Goal: Information Seeking & Learning: Learn about a topic

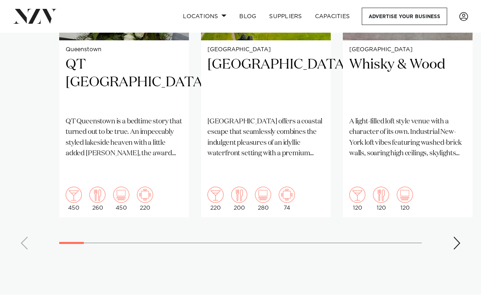
scroll to position [691, 0]
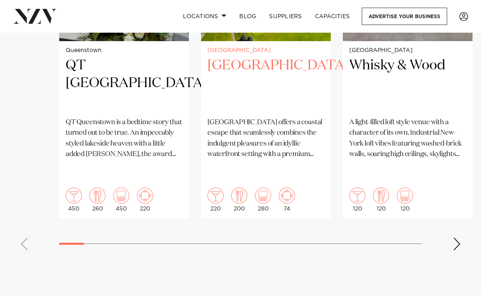
click at [256, 82] on h2 "[GEOGRAPHIC_DATA]" at bounding box center [265, 84] width 117 height 54
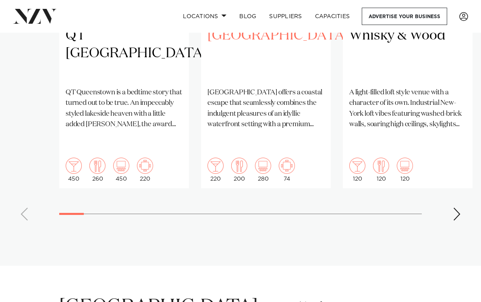
scroll to position [730, 0]
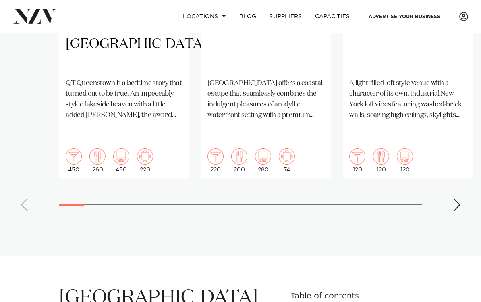
click at [457, 198] on div "Next slide" at bounding box center [457, 204] width 8 height 13
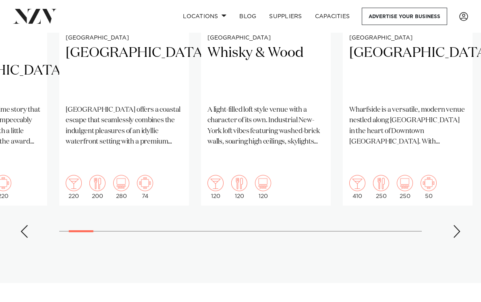
scroll to position [703, 0]
click at [456, 225] on div "Next slide" at bounding box center [457, 231] width 8 height 13
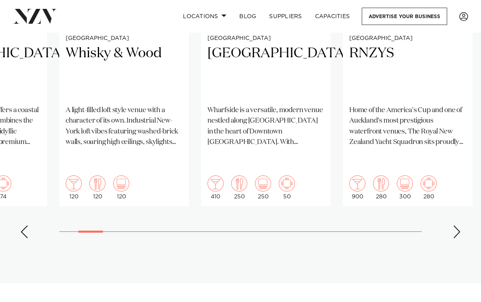
click at [456, 225] on div "Next slide" at bounding box center [457, 231] width 8 height 13
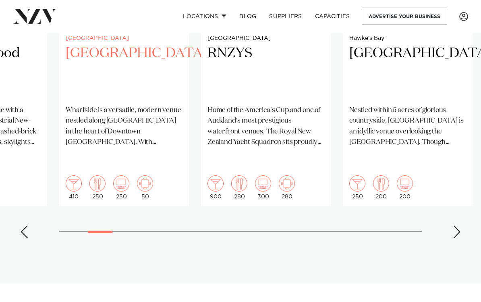
click at [103, 70] on h2 "Wharfside Event Centre" at bounding box center [124, 72] width 117 height 54
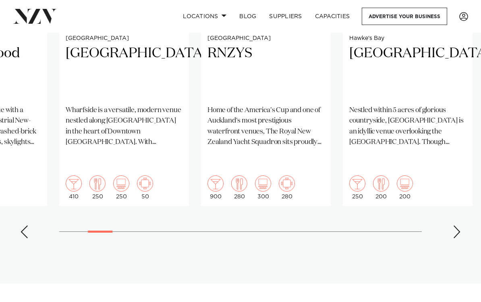
click at [457, 225] on div "Next slide" at bounding box center [457, 231] width 8 height 13
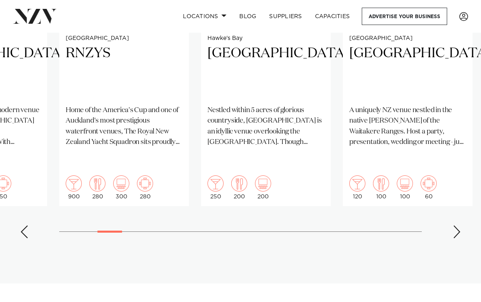
click at [457, 225] on div "Next slide" at bounding box center [457, 231] width 8 height 13
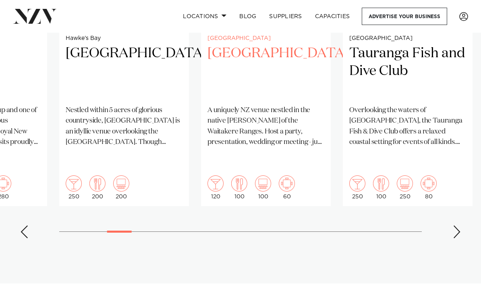
click at [259, 124] on p "A uniquely NZ venue nestled in the native bush of the Waitakere Ranges. Host a …" at bounding box center [265, 126] width 117 height 42
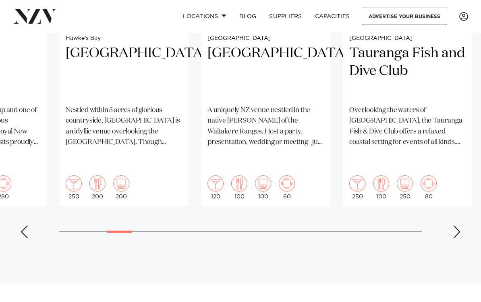
click at [459, 225] on div "Next slide" at bounding box center [457, 231] width 8 height 13
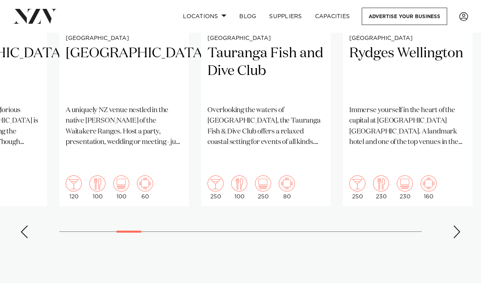
click at [459, 225] on div "Next slide" at bounding box center [457, 231] width 8 height 13
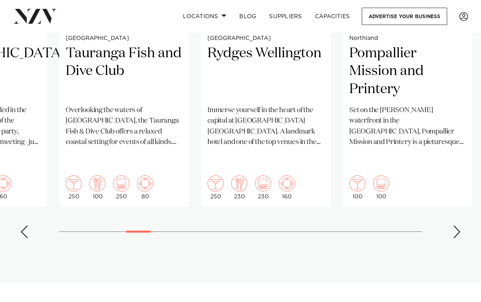
click at [459, 225] on div "Next slide" at bounding box center [457, 231] width 8 height 13
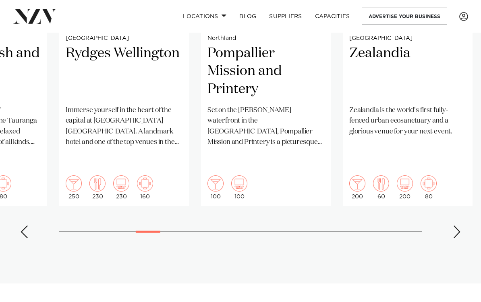
click at [459, 225] on div "Next slide" at bounding box center [457, 231] width 8 height 13
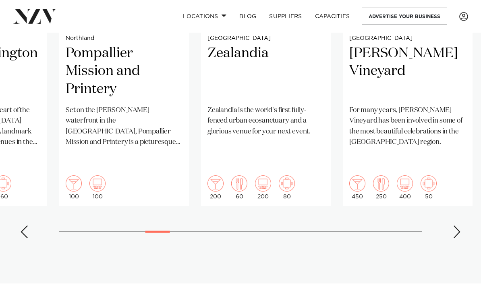
click at [459, 225] on div "Next slide" at bounding box center [457, 231] width 8 height 13
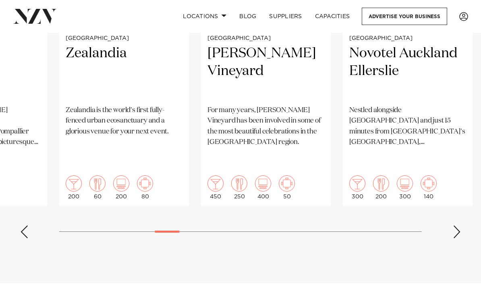
click at [459, 225] on div "Next slide" at bounding box center [457, 231] width 8 height 13
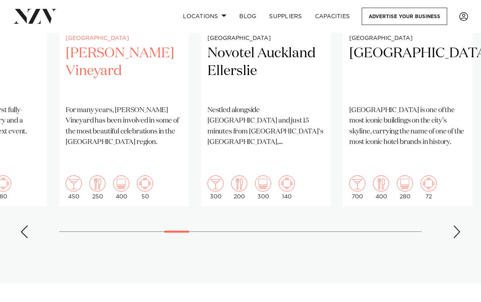
click at [116, 55] on h2 "Larcomb Vineyard" at bounding box center [124, 72] width 117 height 54
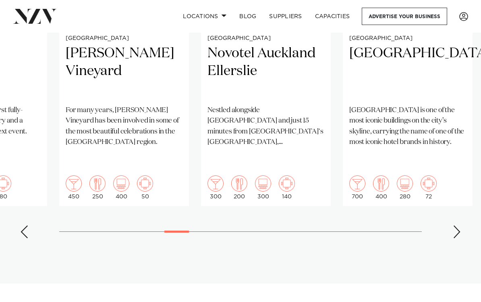
click at [457, 225] on div "Next slide" at bounding box center [457, 231] width 8 height 13
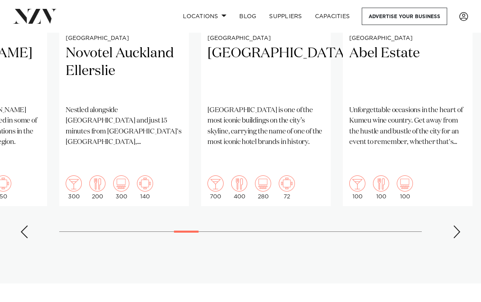
click at [457, 225] on div "Next slide" at bounding box center [457, 231] width 8 height 13
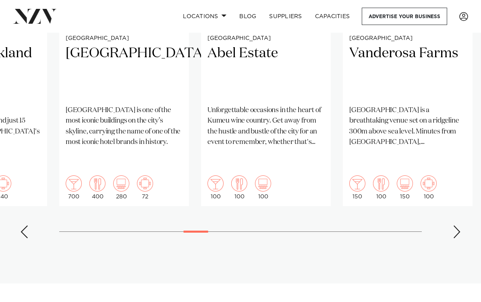
click at [457, 225] on div "Next slide" at bounding box center [457, 231] width 8 height 13
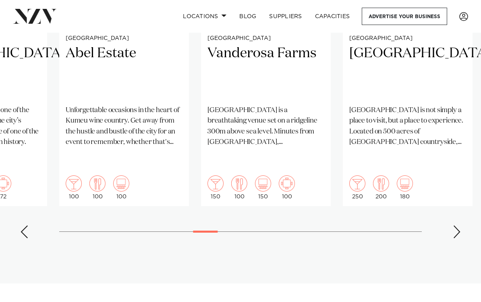
click at [457, 225] on div "Next slide" at bounding box center [457, 231] width 8 height 13
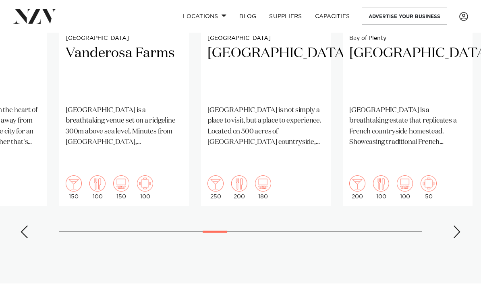
click at [456, 225] on div "Next slide" at bounding box center [457, 231] width 8 height 13
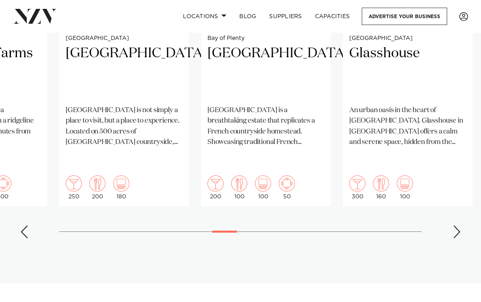
click at [456, 225] on div "Next slide" at bounding box center [457, 231] width 8 height 13
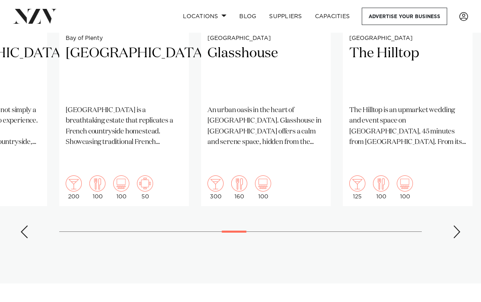
click at [456, 225] on div "Next slide" at bounding box center [457, 231] width 8 height 13
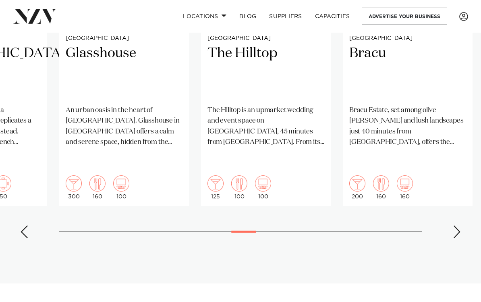
click at [456, 225] on div "Next slide" at bounding box center [457, 231] width 8 height 13
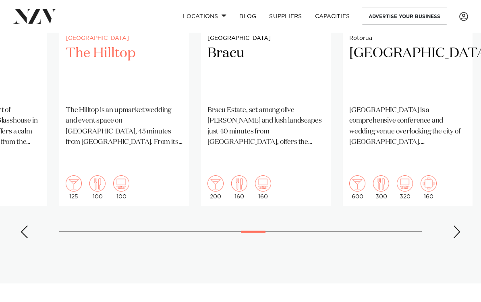
click at [105, 89] on h2 "The Hilltop" at bounding box center [124, 72] width 117 height 54
click at [101, 68] on h2 "The Hilltop" at bounding box center [124, 72] width 117 height 54
click at [458, 225] on div "Next slide" at bounding box center [457, 231] width 8 height 13
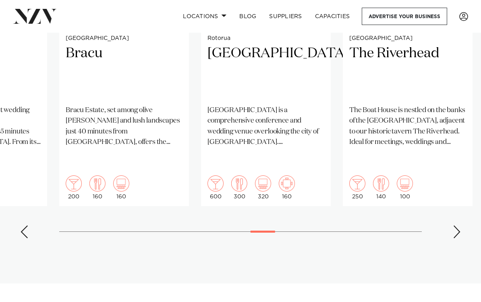
click at [458, 225] on div "Next slide" at bounding box center [457, 231] width 8 height 13
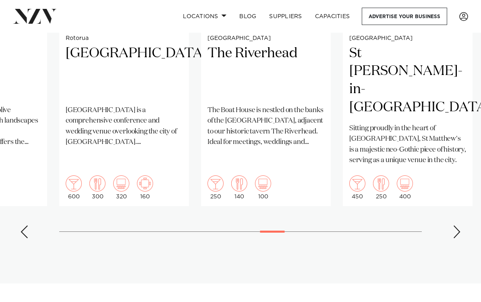
click at [458, 225] on div "Next slide" at bounding box center [457, 231] width 8 height 13
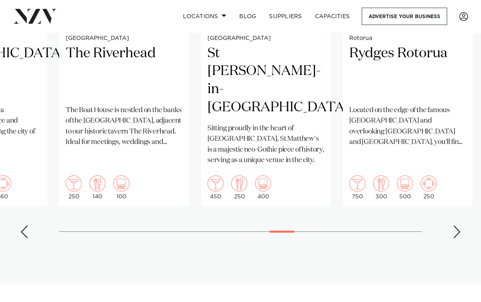
click at [457, 225] on div "Next slide" at bounding box center [457, 231] width 8 height 13
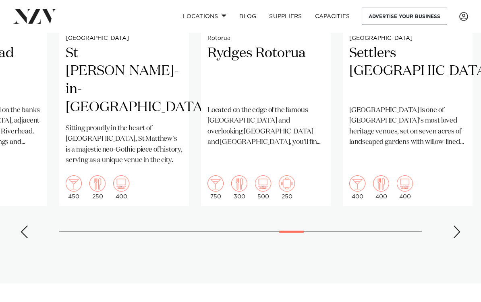
click at [457, 225] on div "Next slide" at bounding box center [457, 231] width 8 height 13
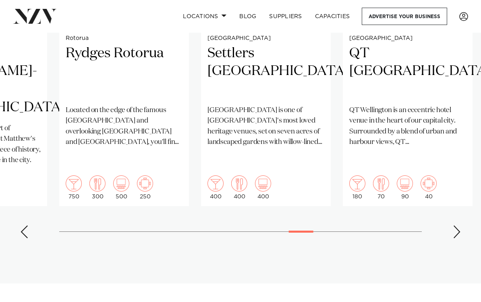
click at [457, 225] on div "Next slide" at bounding box center [457, 231] width 8 height 13
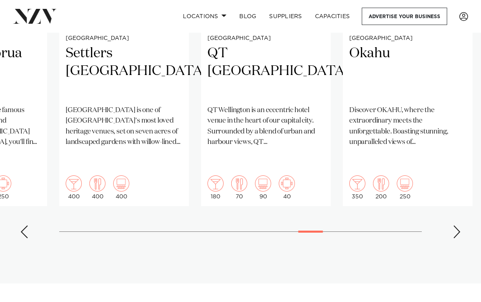
click at [457, 225] on div "Next slide" at bounding box center [457, 231] width 8 height 13
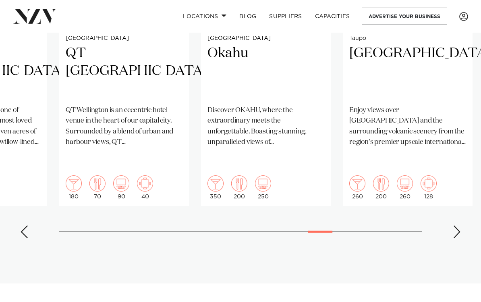
click at [457, 225] on div "Next slide" at bounding box center [457, 231] width 8 height 13
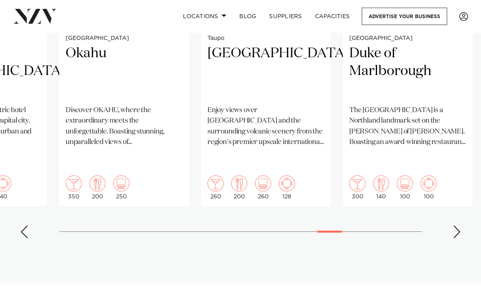
click at [457, 225] on div "Next slide" at bounding box center [457, 231] width 8 height 13
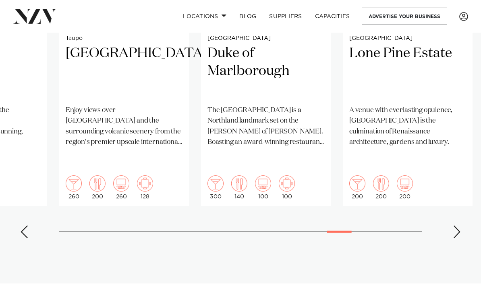
click at [457, 225] on div "Next slide" at bounding box center [457, 231] width 8 height 13
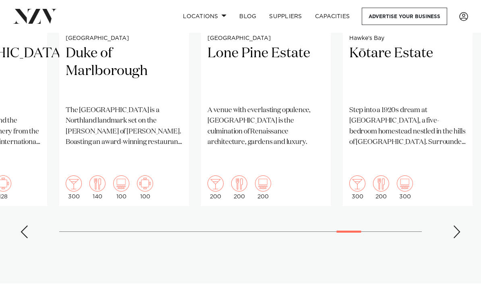
click at [457, 225] on div "Next slide" at bounding box center [457, 231] width 8 height 13
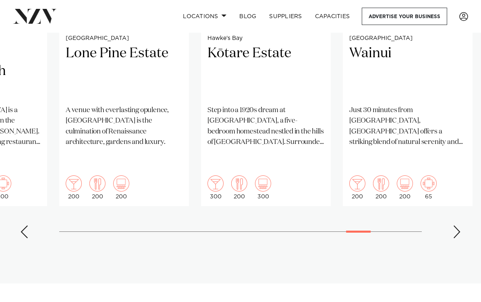
click at [457, 225] on div "Next slide" at bounding box center [457, 231] width 8 height 13
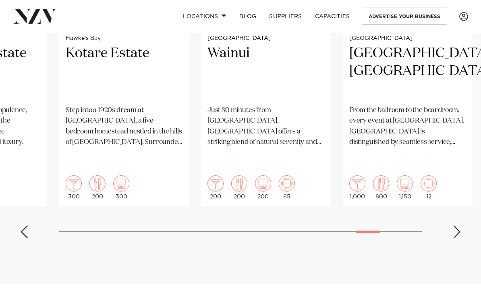
click at [457, 225] on div "Next slide" at bounding box center [457, 231] width 8 height 13
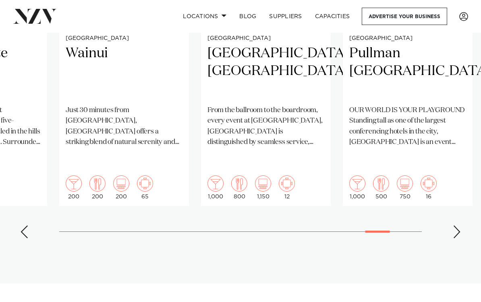
click at [457, 225] on div "Next slide" at bounding box center [457, 231] width 8 height 13
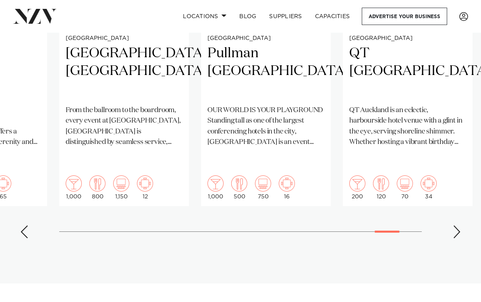
click at [457, 225] on div "Next slide" at bounding box center [457, 231] width 8 height 13
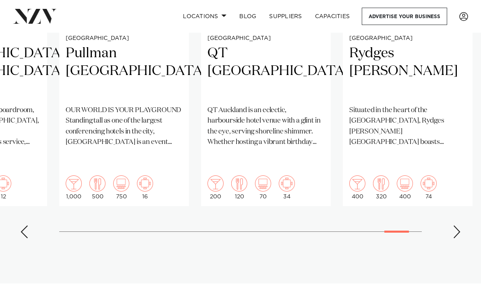
click at [457, 225] on div "Next slide" at bounding box center [457, 231] width 8 height 13
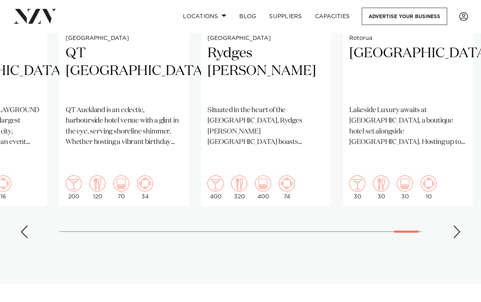
click at [457, 225] on div "Next slide" at bounding box center [457, 231] width 8 height 13
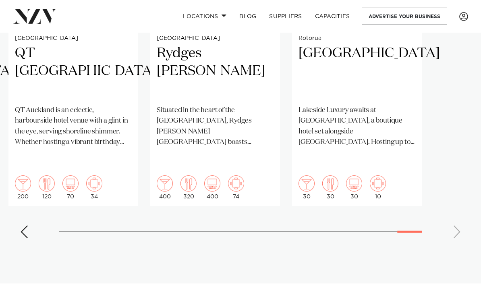
click at [457, 211] on swiper-container "Queenstown QT Queenstown QT Queenstown is a bedtime story that turned out to be…" at bounding box center [240, 50] width 481 height 390
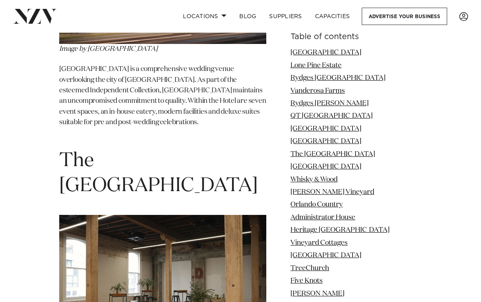
scroll to position [3119, 0]
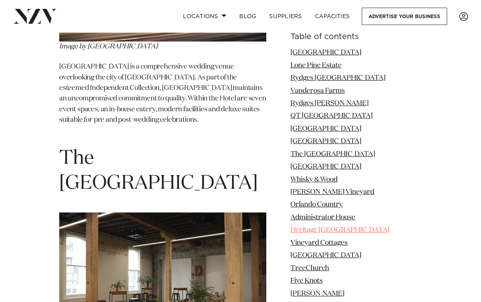
click at [337, 230] on link "Heritage Queenstown" at bounding box center [339, 229] width 99 height 7
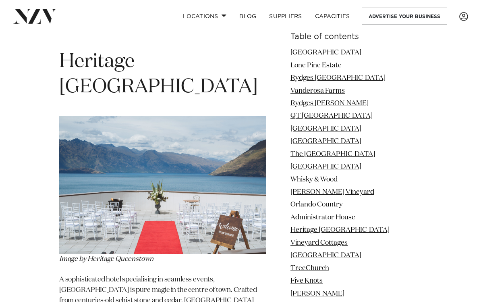
scroll to position [5003, 0]
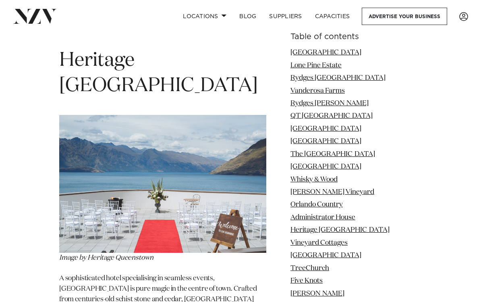
click at [174, 115] on img at bounding box center [162, 184] width 207 height 138
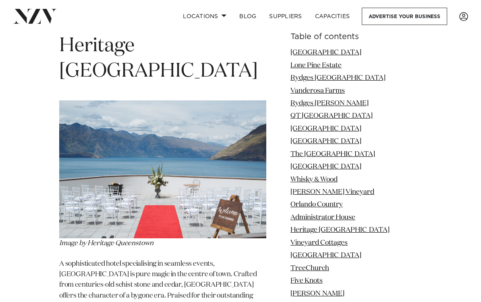
scroll to position [5015, 0]
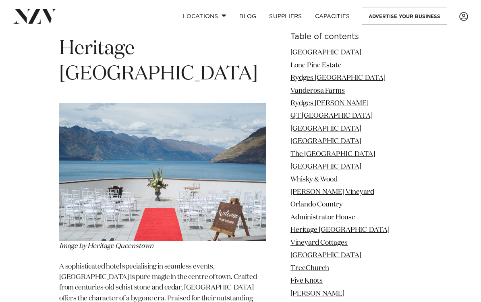
click at [187, 103] on img at bounding box center [162, 172] width 207 height 138
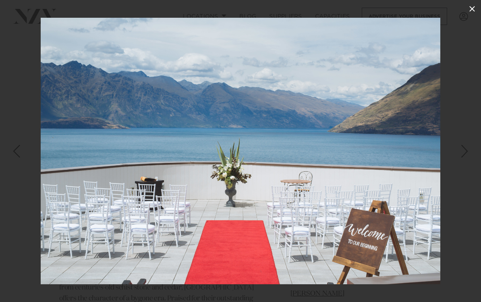
click at [471, 9] on icon at bounding box center [472, 9] width 6 height 6
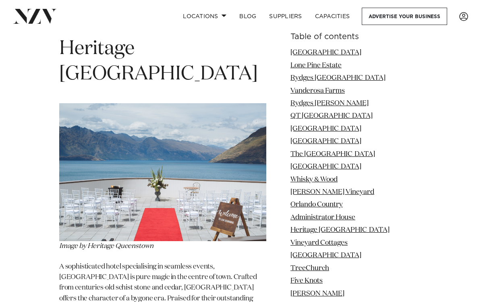
click at [202, 107] on img at bounding box center [162, 172] width 207 height 138
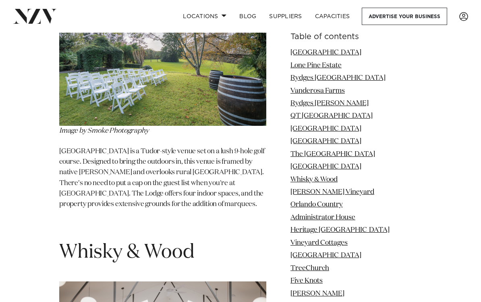
scroll to position [3119, 0]
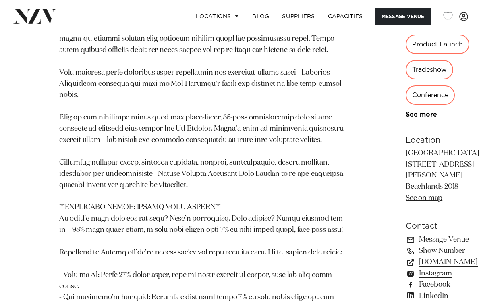
scroll to position [609, 0]
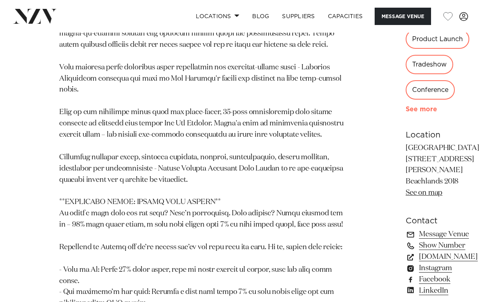
click at [405, 112] on link "See more" at bounding box center [436, 109] width 63 height 6
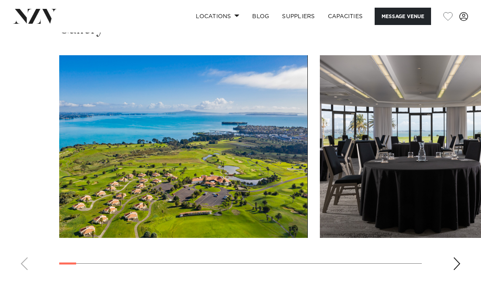
scroll to position [1123, 0]
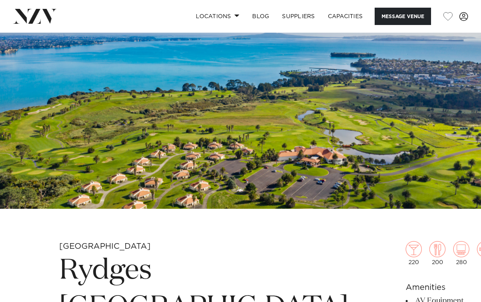
scroll to position [48, 0]
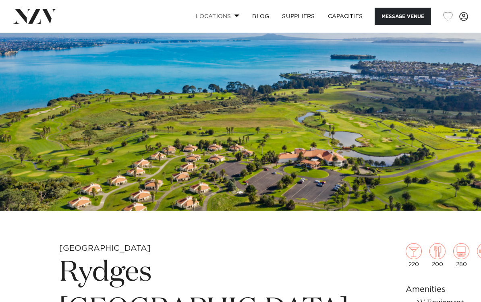
click at [235, 15] on span at bounding box center [236, 15] width 5 height 3
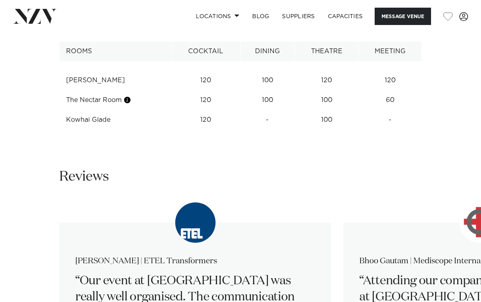
scroll to position [1301, 0]
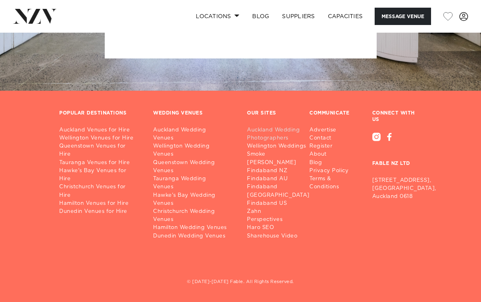
scroll to position [3069, 0]
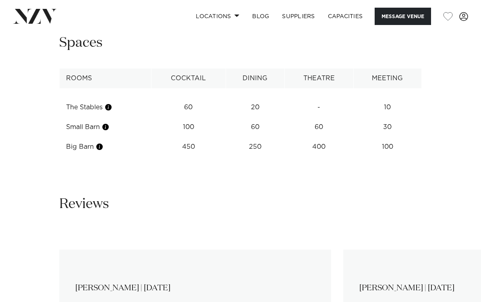
scroll to position [1112, 0]
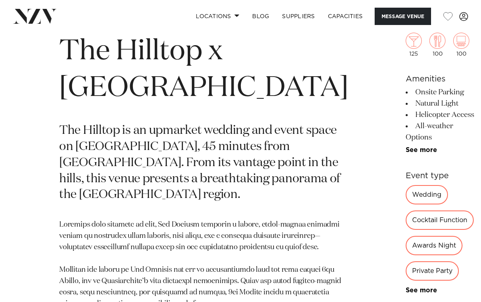
scroll to position [270, 0]
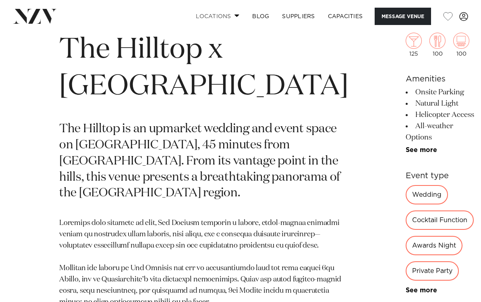
click at [235, 16] on span at bounding box center [236, 15] width 5 height 3
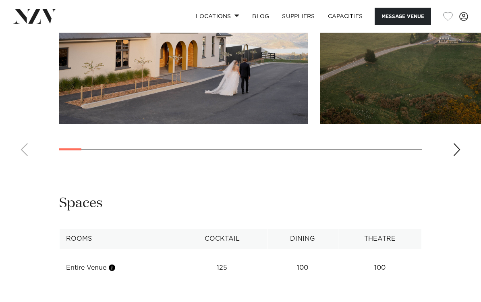
scroll to position [849, 0]
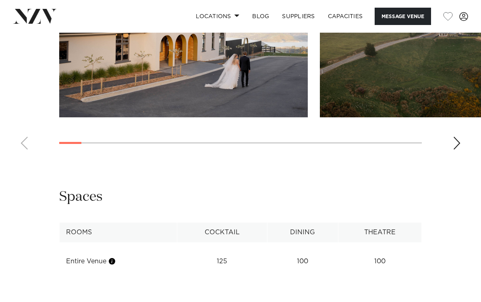
click at [457, 149] on div "Next slide" at bounding box center [457, 142] width 8 height 13
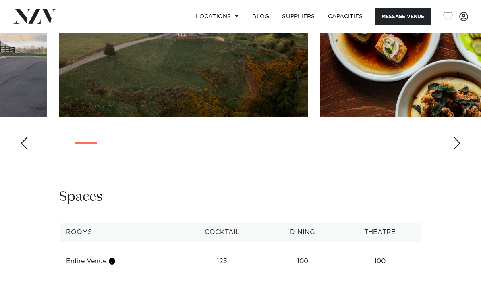
click at [457, 149] on div "Next slide" at bounding box center [457, 142] width 8 height 13
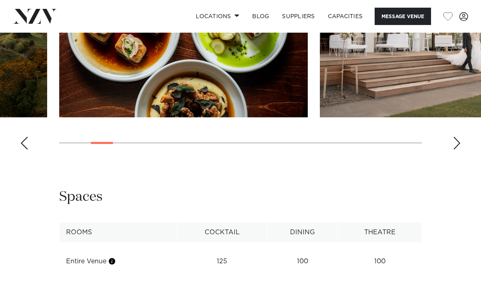
click at [457, 149] on div "Next slide" at bounding box center [457, 142] width 8 height 13
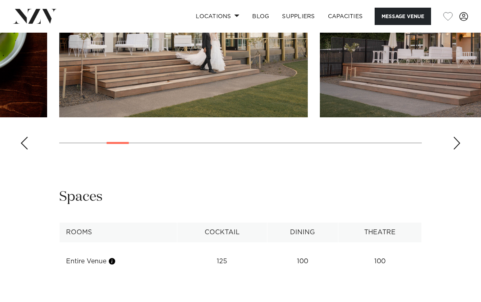
click at [457, 149] on div "Next slide" at bounding box center [457, 142] width 8 height 13
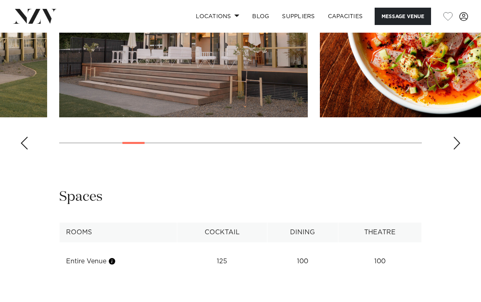
click at [457, 149] on div "Next slide" at bounding box center [457, 142] width 8 height 13
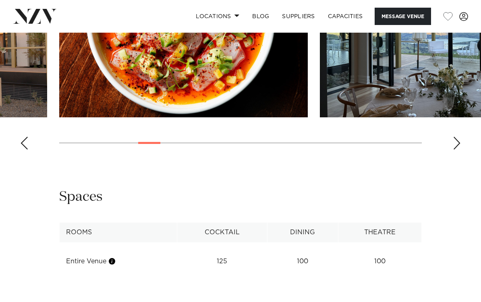
click at [457, 149] on div "Next slide" at bounding box center [457, 142] width 8 height 13
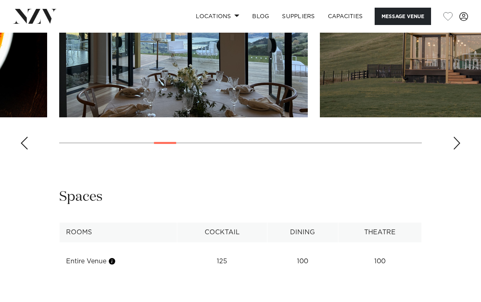
click at [457, 149] on div "Next slide" at bounding box center [457, 142] width 8 height 13
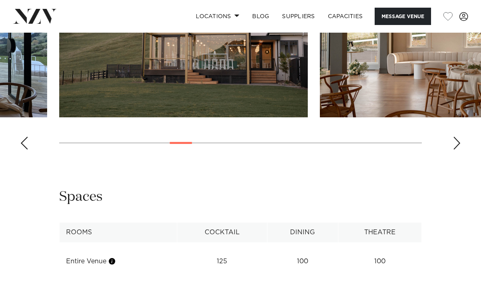
click at [457, 149] on div "Next slide" at bounding box center [457, 142] width 8 height 13
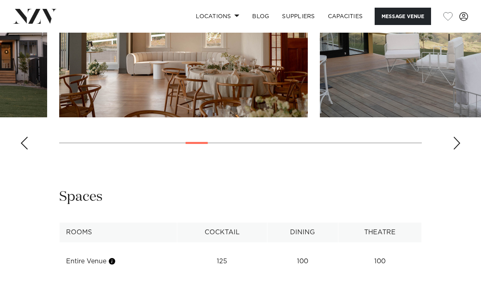
click at [457, 149] on div "Next slide" at bounding box center [457, 142] width 8 height 13
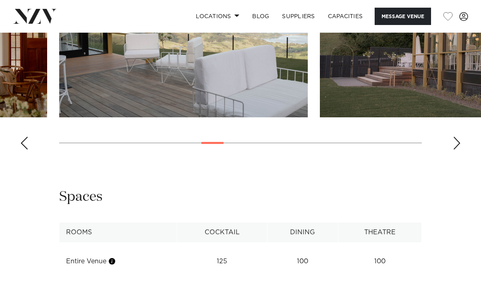
click at [457, 149] on div "Next slide" at bounding box center [457, 142] width 8 height 13
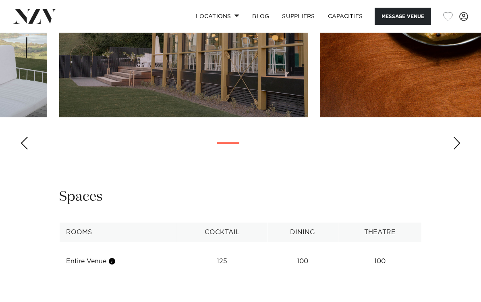
click at [457, 149] on div "Next slide" at bounding box center [457, 142] width 8 height 13
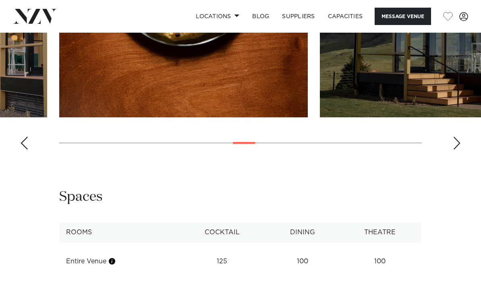
click at [457, 149] on div "Next slide" at bounding box center [457, 142] width 8 height 13
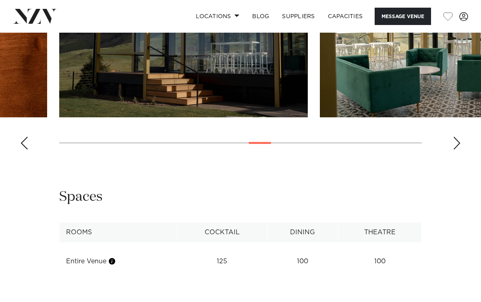
click at [457, 149] on div "Next slide" at bounding box center [457, 142] width 8 height 13
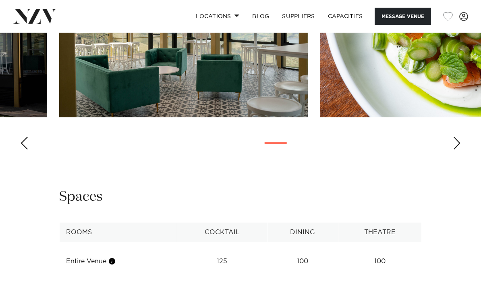
click at [457, 149] on div "Next slide" at bounding box center [457, 142] width 8 height 13
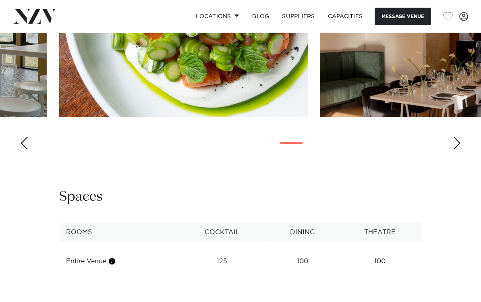
click at [456, 149] on div "Next slide" at bounding box center [457, 142] width 8 height 13
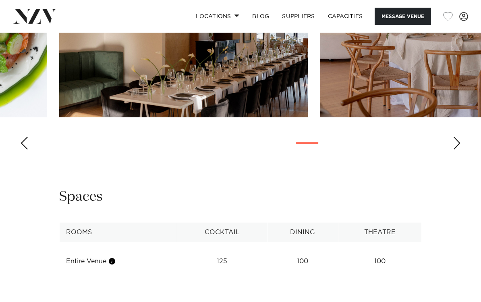
click at [456, 149] on div "Next slide" at bounding box center [457, 142] width 8 height 13
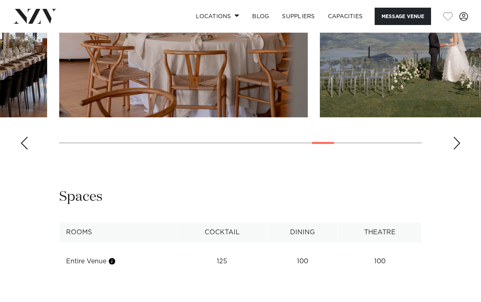
click at [456, 149] on div "Next slide" at bounding box center [457, 142] width 8 height 13
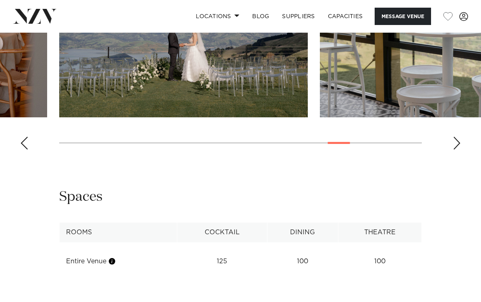
click at [456, 149] on div "Next slide" at bounding box center [457, 142] width 8 height 13
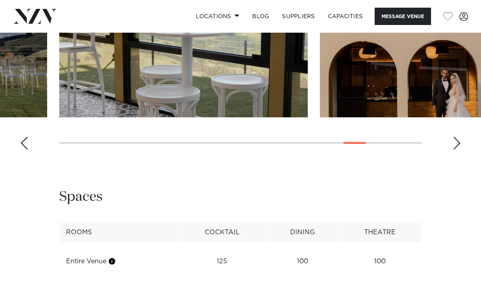
click at [456, 149] on div "Next slide" at bounding box center [457, 142] width 8 height 13
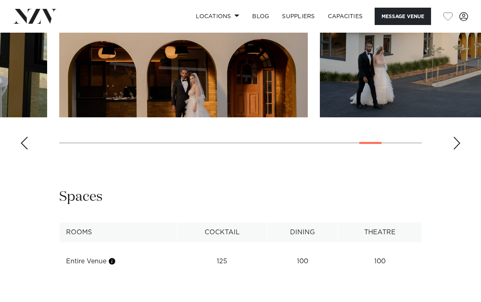
click at [456, 149] on div "Next slide" at bounding box center [457, 142] width 8 height 13
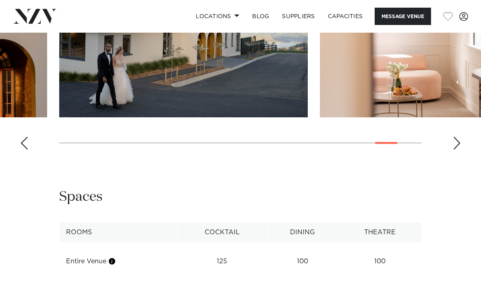
click at [456, 149] on div "Next slide" at bounding box center [457, 142] width 8 height 13
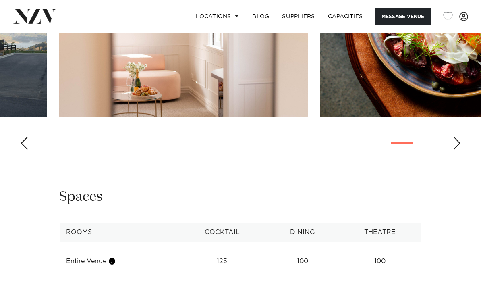
click at [456, 149] on div "Next slide" at bounding box center [457, 142] width 8 height 13
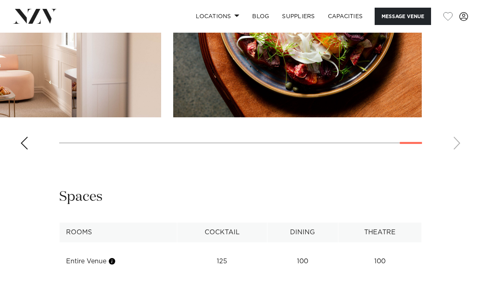
click at [456, 156] on swiper-container at bounding box center [240, 45] width 481 height 221
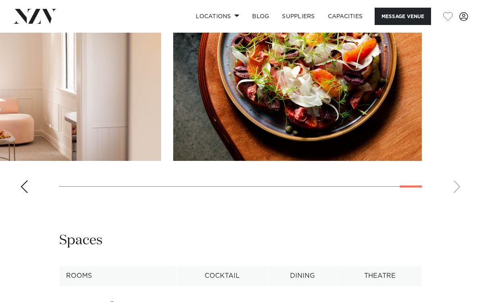
scroll to position [808, 0]
